Goal: Contribute content: Contribute content

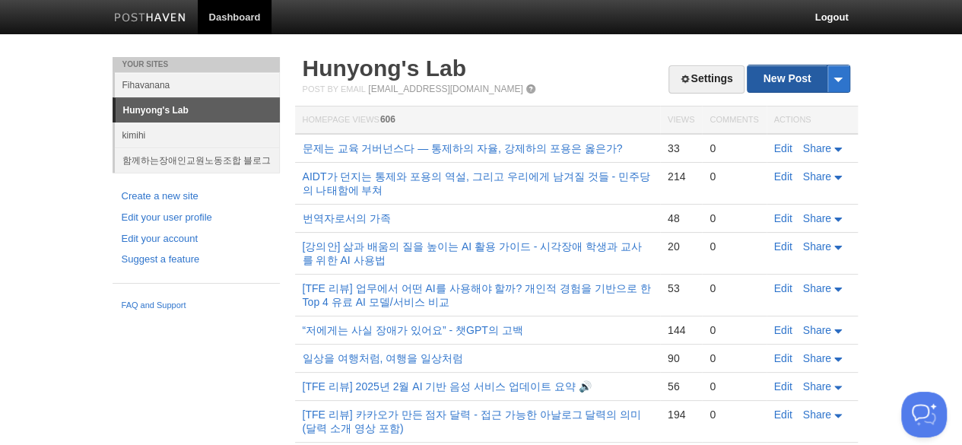
click at [798, 78] on link "New Post" at bounding box center [798, 78] width 101 height 27
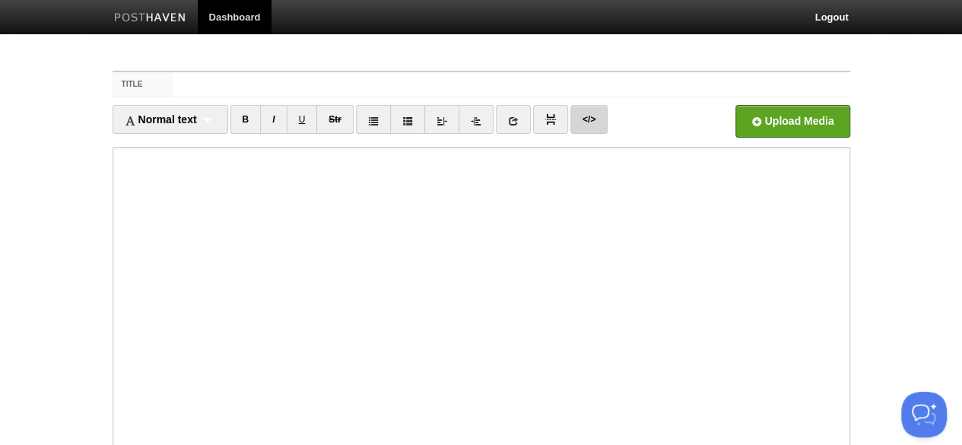
click at [586, 119] on link "</>" at bounding box center [588, 119] width 37 height 29
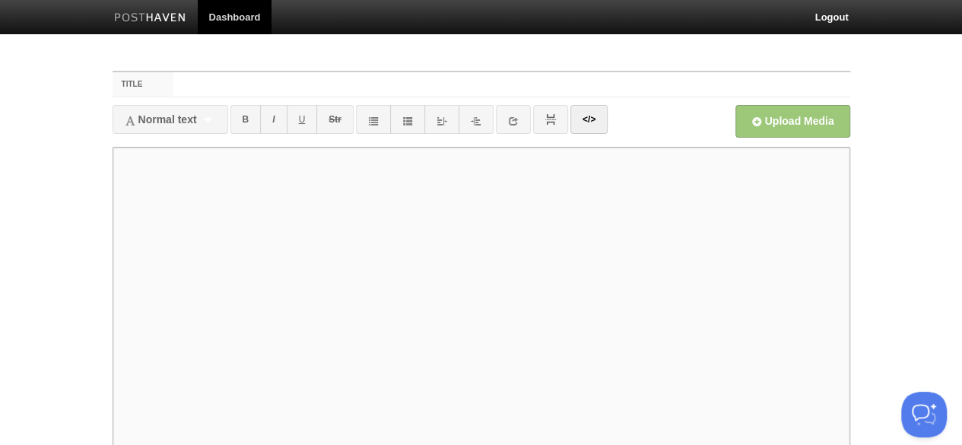
paste textarea "<l>ipsu dolo sita!</c> <a>el se DOeius TEmp INCi utlab etd magn, al 0en ad MIN …"
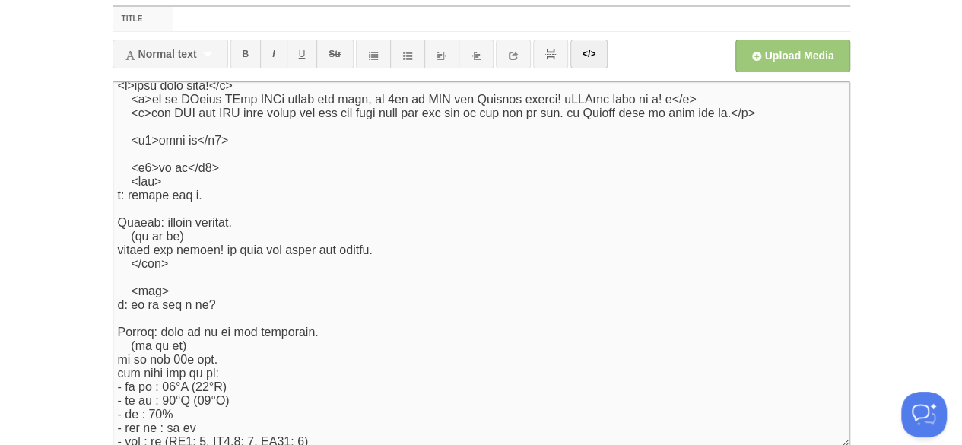
scroll to position [1215, 0]
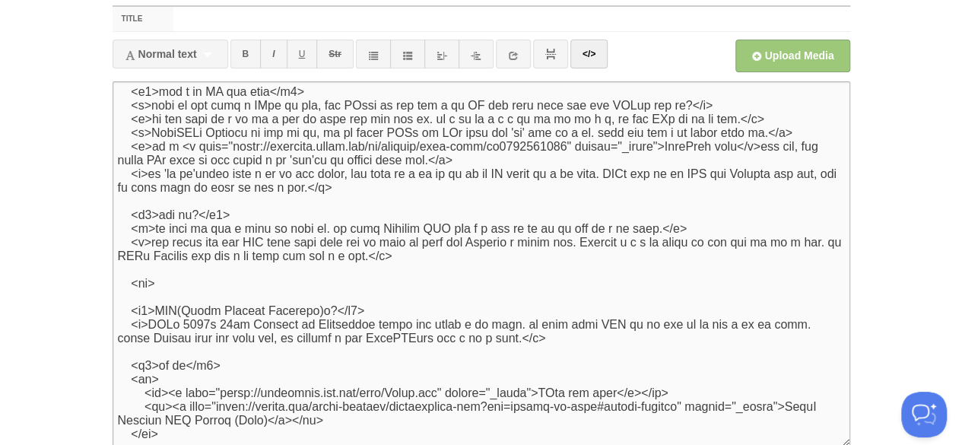
type textarea "<l>ipsu dolo sita!</c> <a>el se DOeius TEmp INCi utlab etd magn, al 0en ad MIN …"
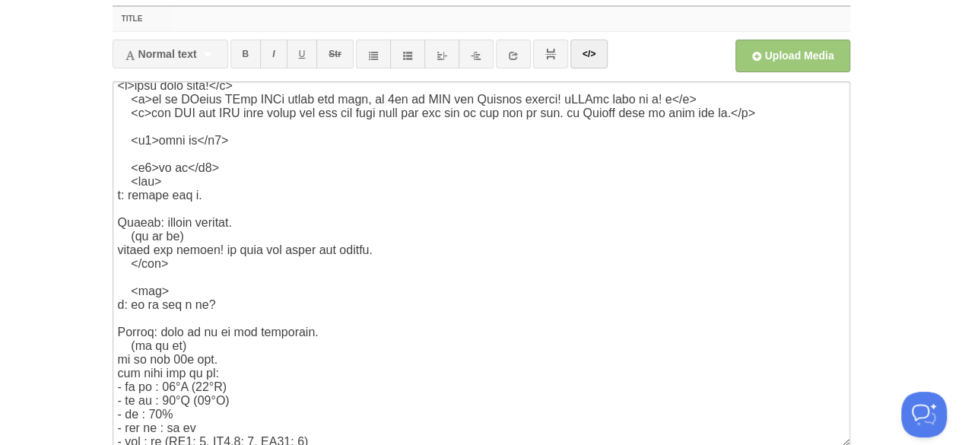
paste input "LG씽큐 MCP 사용 후기"
type input "LG씽큐 MCP 사용 후기"
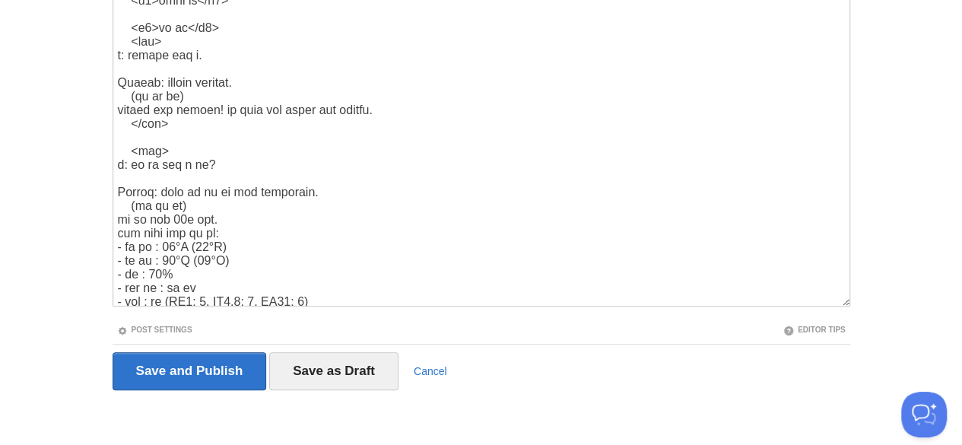
click at [117, 325] on link "Post Settings" at bounding box center [154, 329] width 75 height 8
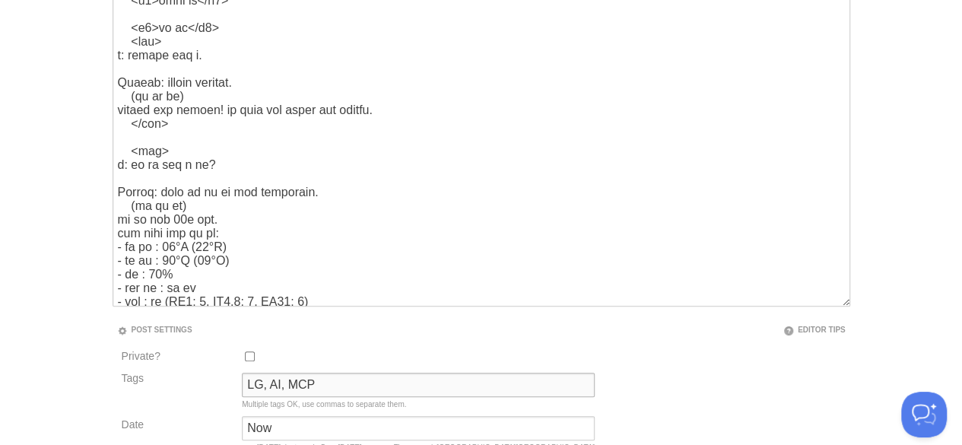
type input "LG, AI, MCP"
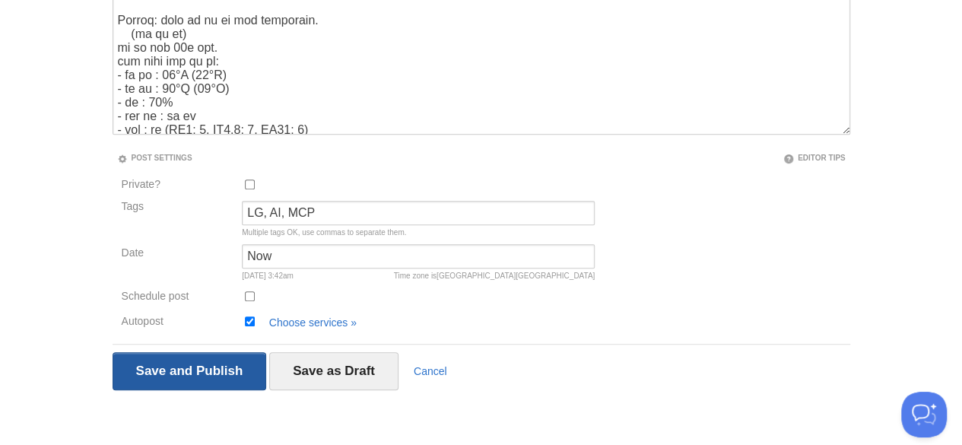
click at [113, 352] on input "Save and Publish" at bounding box center [190, 371] width 154 height 38
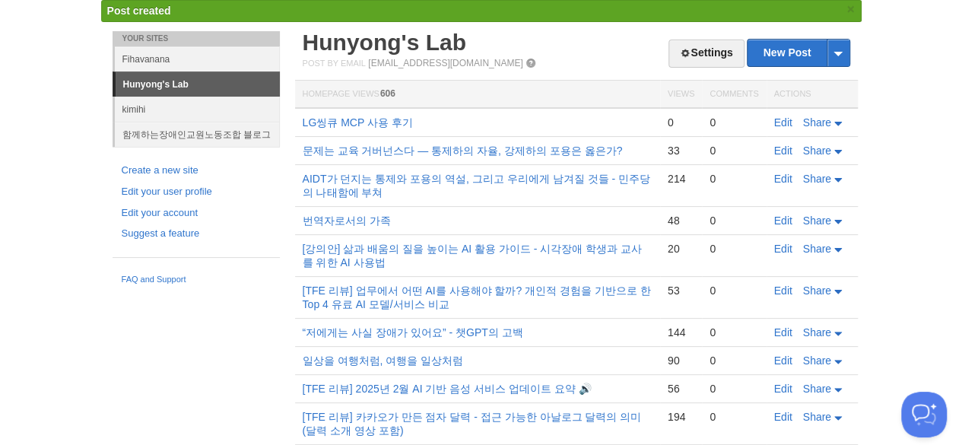
scroll to position [27, 0]
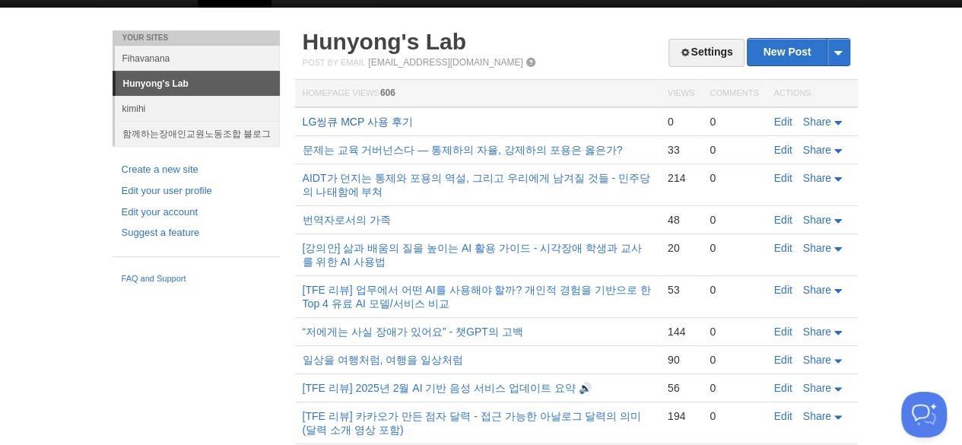
click at [303, 116] on link "LG씽큐 MCP 사용 후기" at bounding box center [358, 122] width 110 height 12
click link "Edit" at bounding box center [783, 122] width 18 height 12
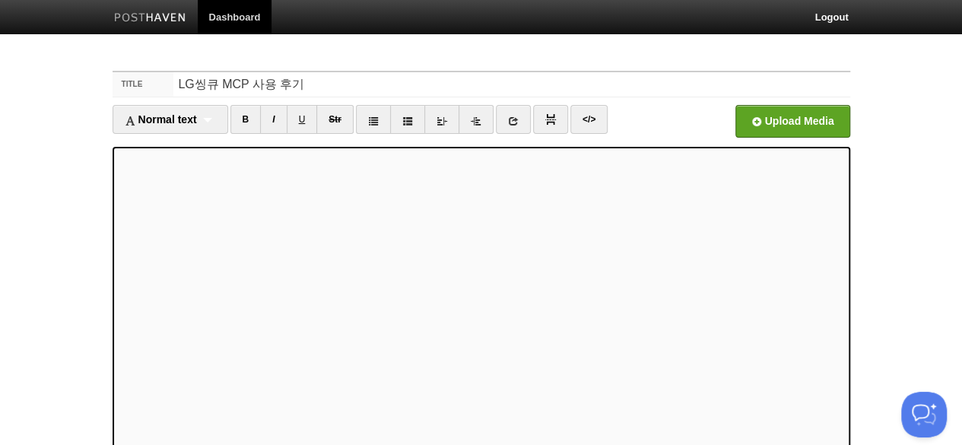
scroll to position [196, 0]
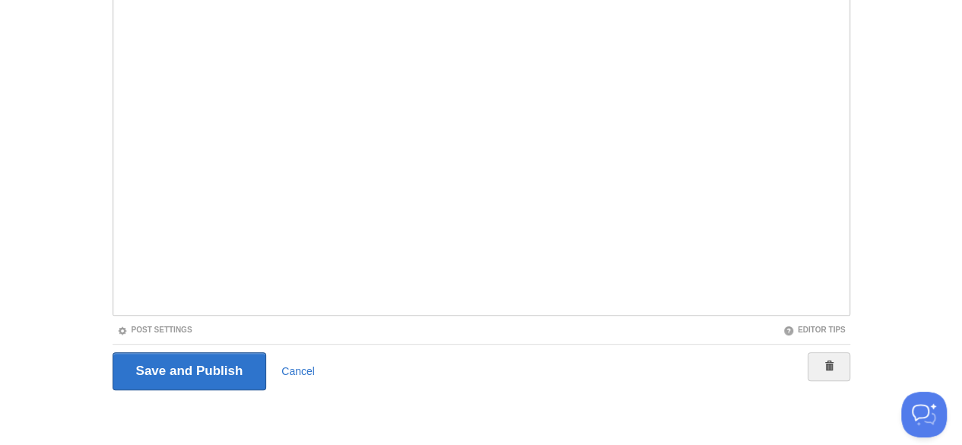
click at [117, 325] on link "Post Settings" at bounding box center [154, 329] width 75 height 8
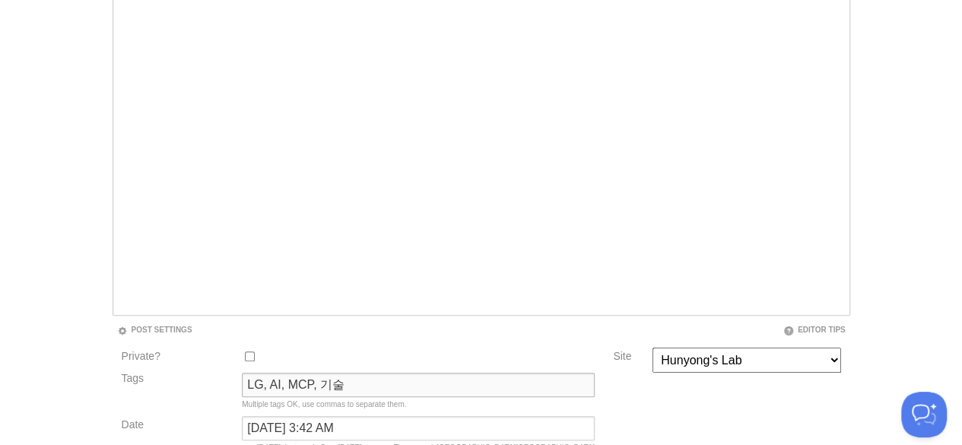
type input "LG, AI, MCP, 기술"
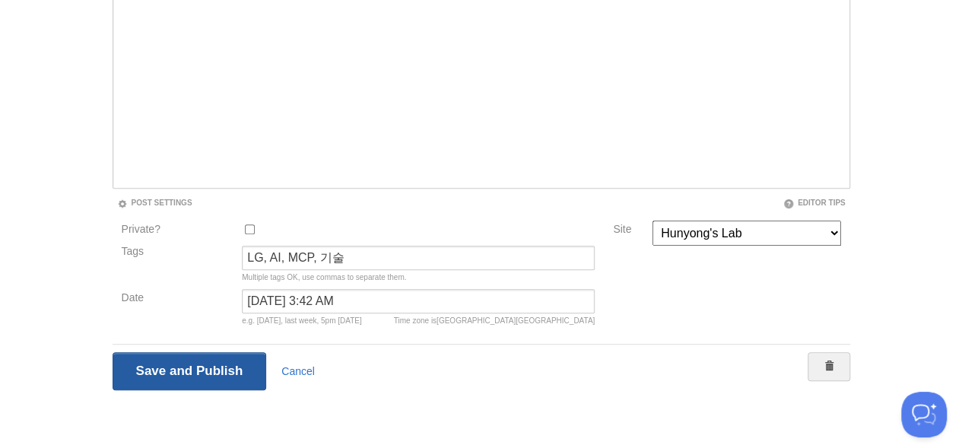
click at [189, 370] on input "Save and Publish" at bounding box center [190, 371] width 154 height 38
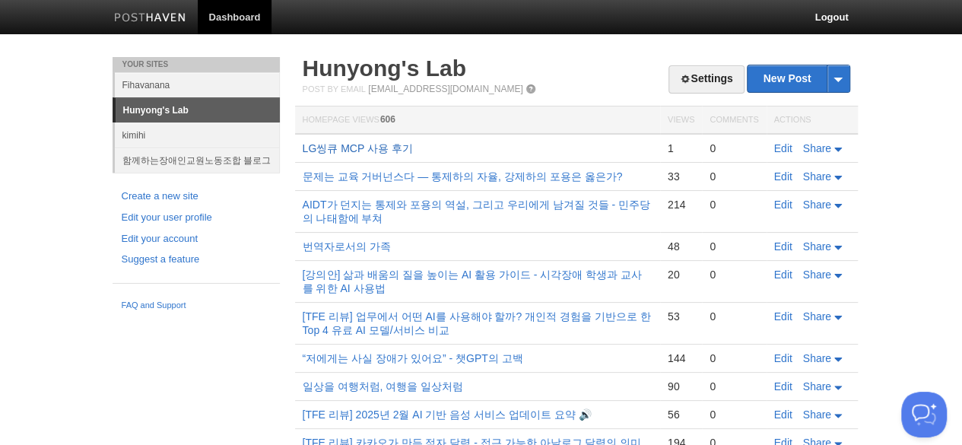
click at [303, 142] on link "LG씽큐 MCP 사용 후기" at bounding box center [358, 148] width 110 height 12
click link "Edit" at bounding box center [783, 148] width 18 height 12
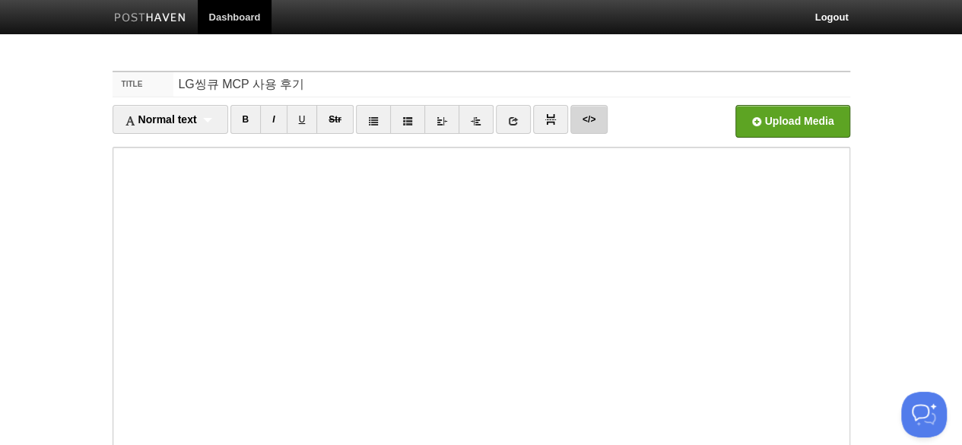
click at [586, 119] on link "</>" at bounding box center [588, 119] width 37 height 29
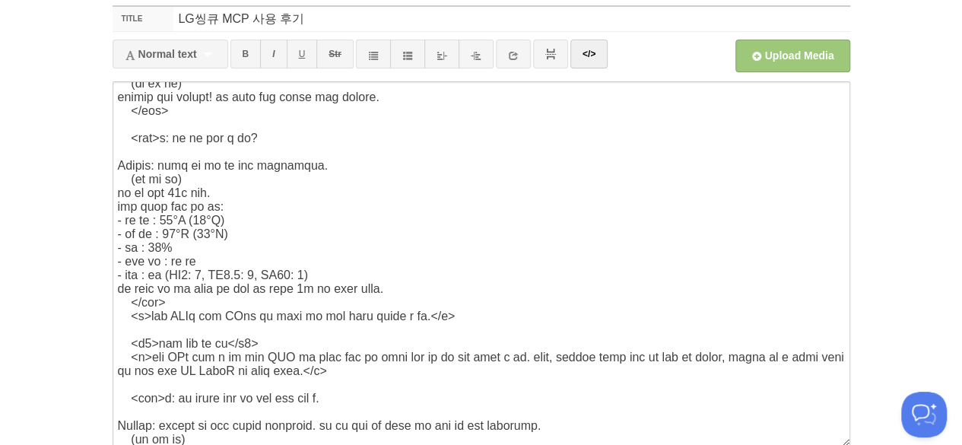
scroll to position [205, 0]
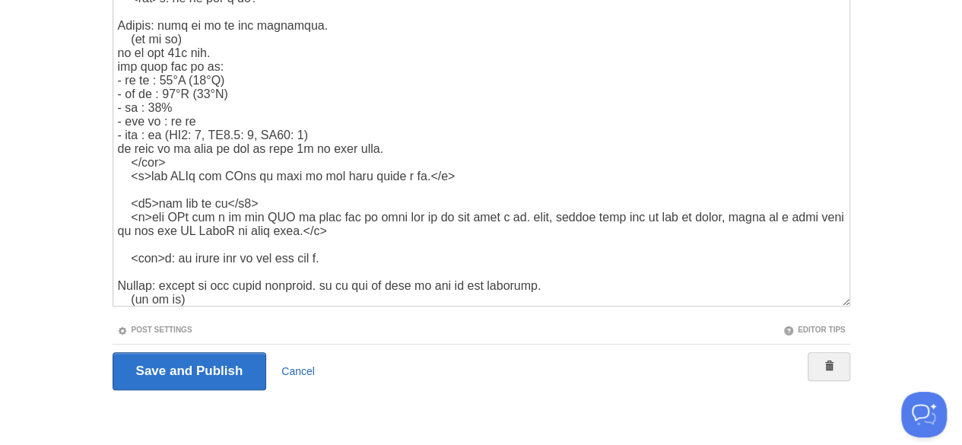
click at [281, 365] on link "Cancel" at bounding box center [297, 371] width 33 height 12
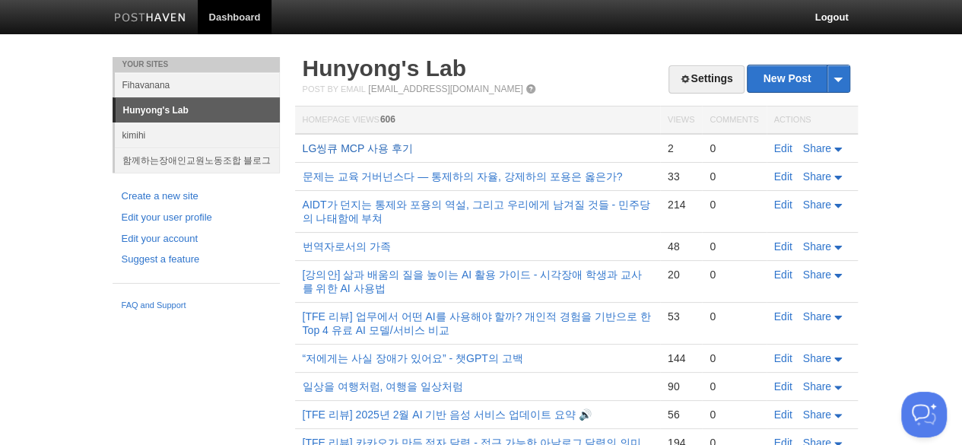
click at [303, 142] on link "LG씽큐 MCP 사용 후기" at bounding box center [358, 148] width 110 height 12
click link "Edit" at bounding box center [783, 148] width 18 height 12
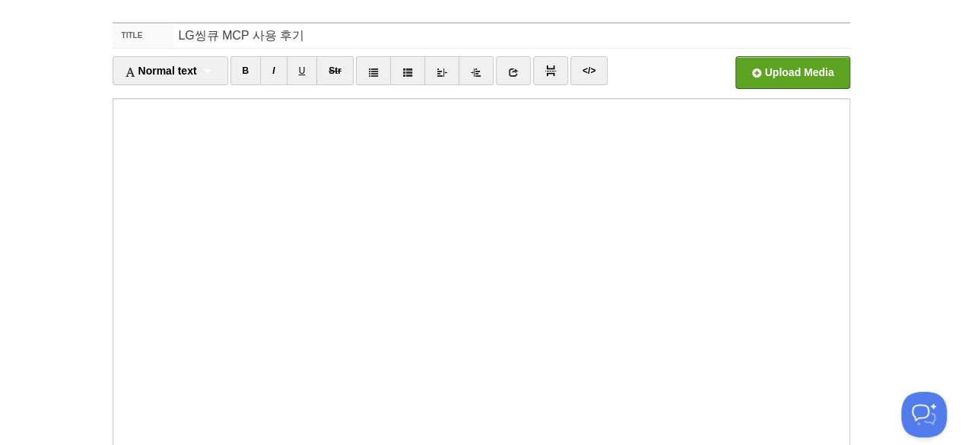
scroll to position [196, 0]
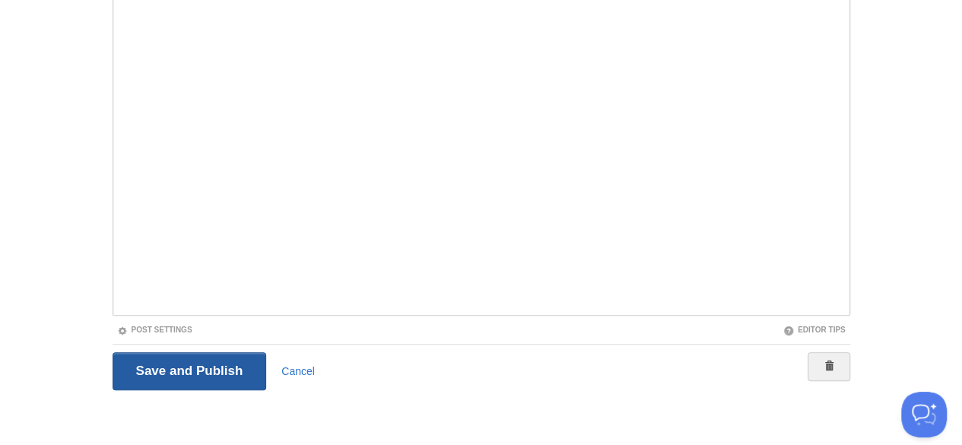
click at [189, 369] on input "Save and Publish" at bounding box center [190, 371] width 154 height 38
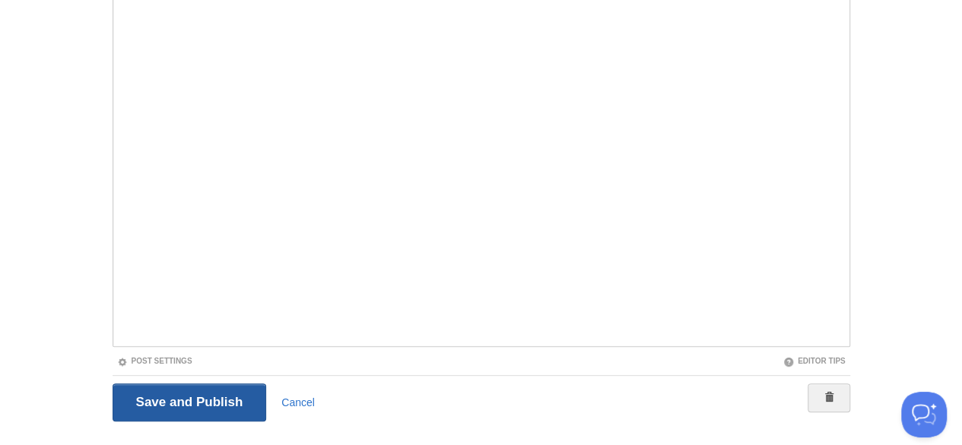
scroll to position [56, 0]
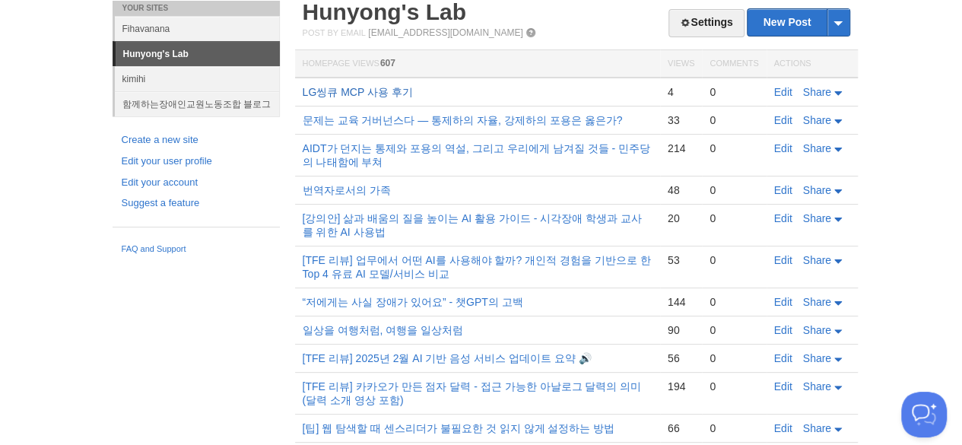
click at [303, 86] on link "LG씽큐 MCP 사용 후기" at bounding box center [358, 92] width 110 height 12
